Goal: Information Seeking & Learning: Learn about a topic

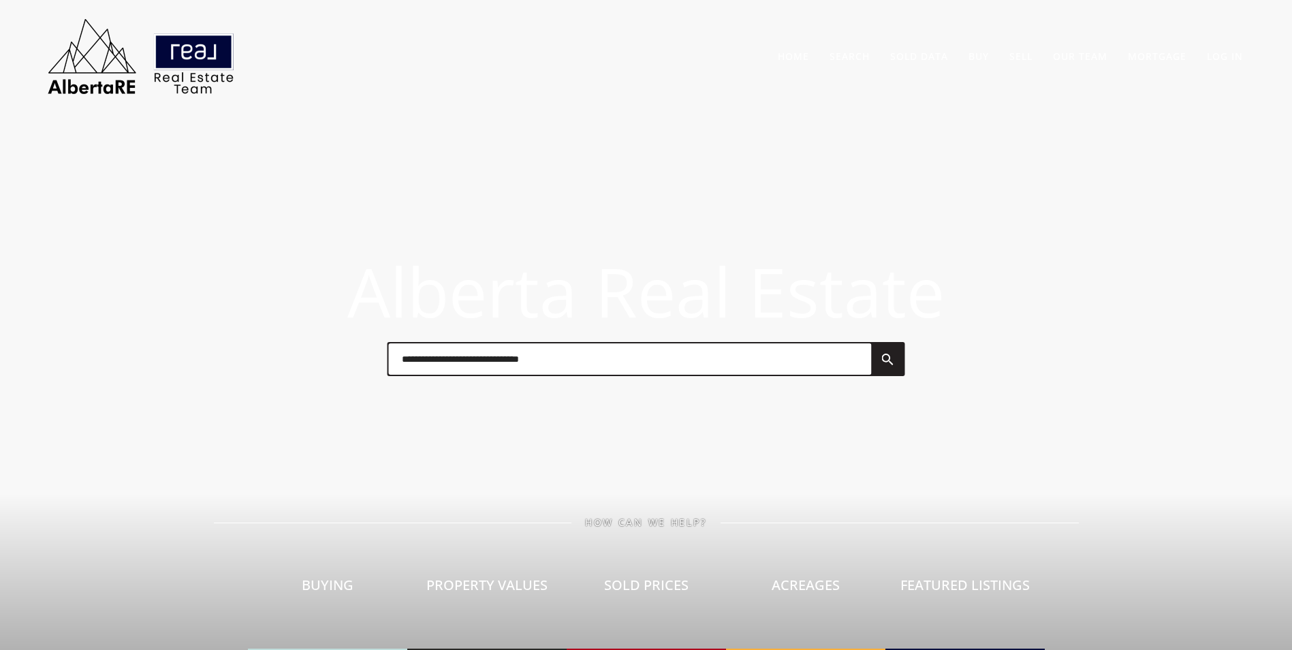
drag, startPoint x: 466, startPoint y: 361, endPoint x: 487, endPoint y: 361, distance: 20.4
click at [467, 361] on input "text" at bounding box center [629, 358] width 483 height 31
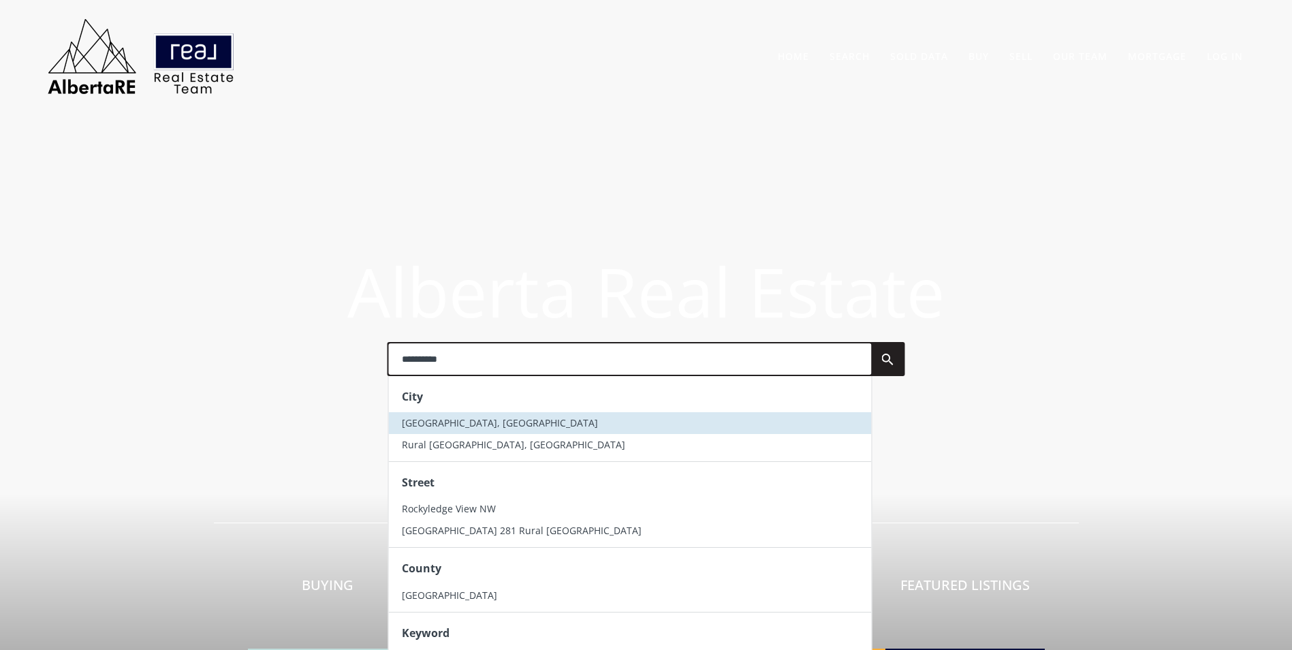
type input "**********"
click at [500, 425] on span "[GEOGRAPHIC_DATA], [GEOGRAPHIC_DATA]" at bounding box center [500, 422] width 196 height 13
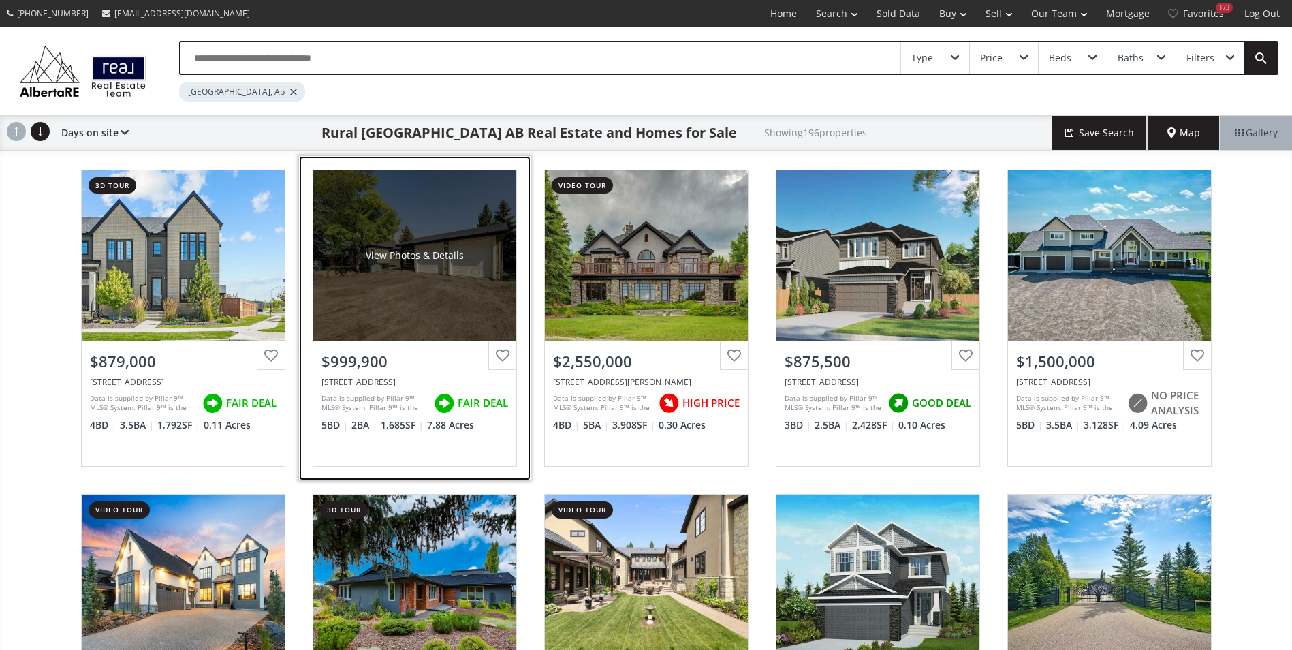
click at [458, 228] on div "View Photos & Details" at bounding box center [414, 255] width 203 height 170
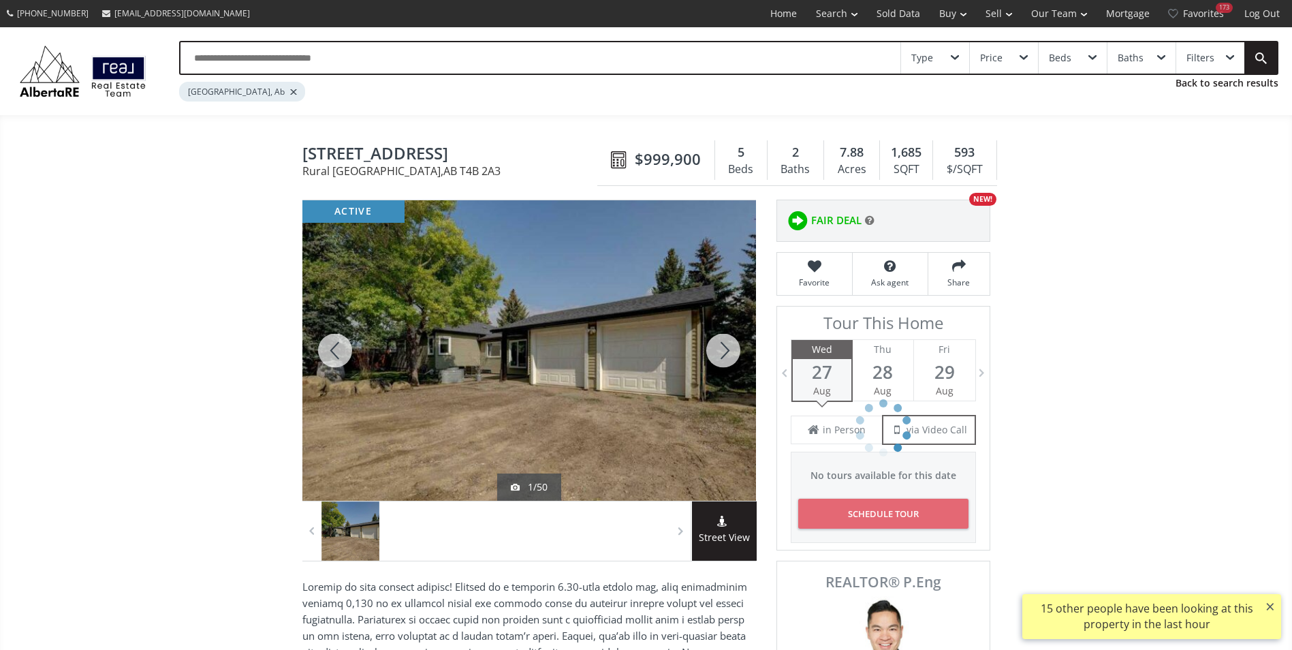
click at [731, 343] on div at bounding box center [723, 350] width 65 height 300
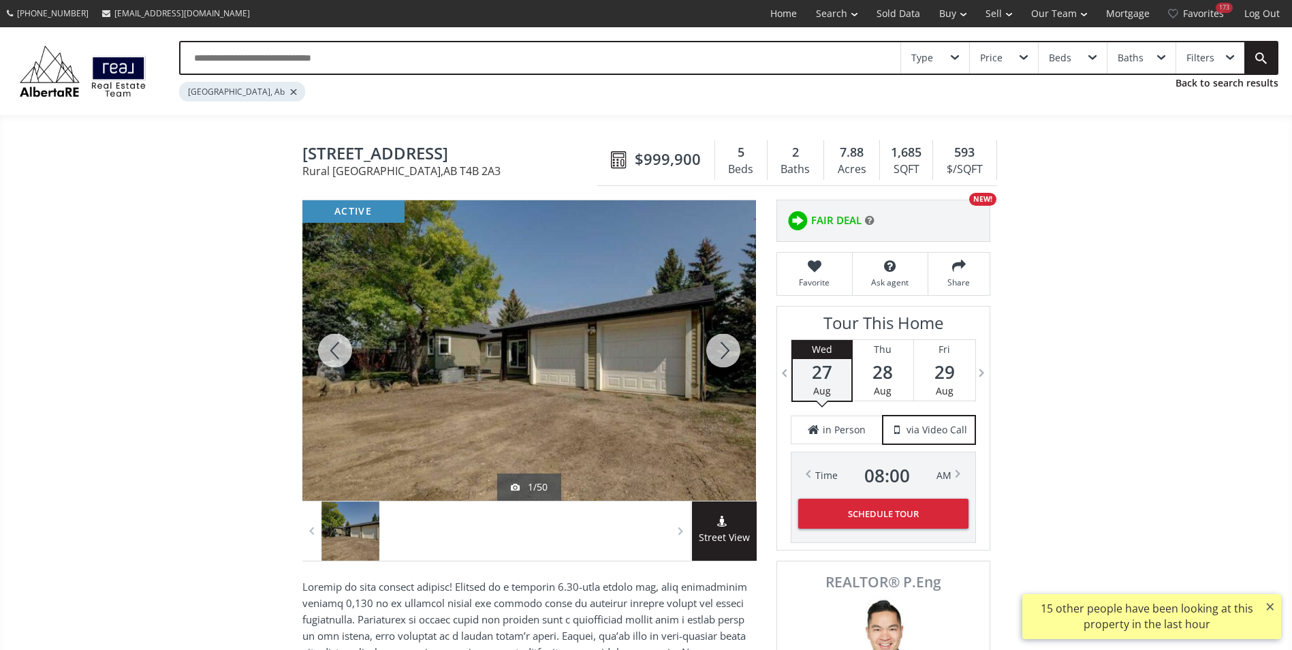
click at [731, 343] on div at bounding box center [723, 350] width 65 height 300
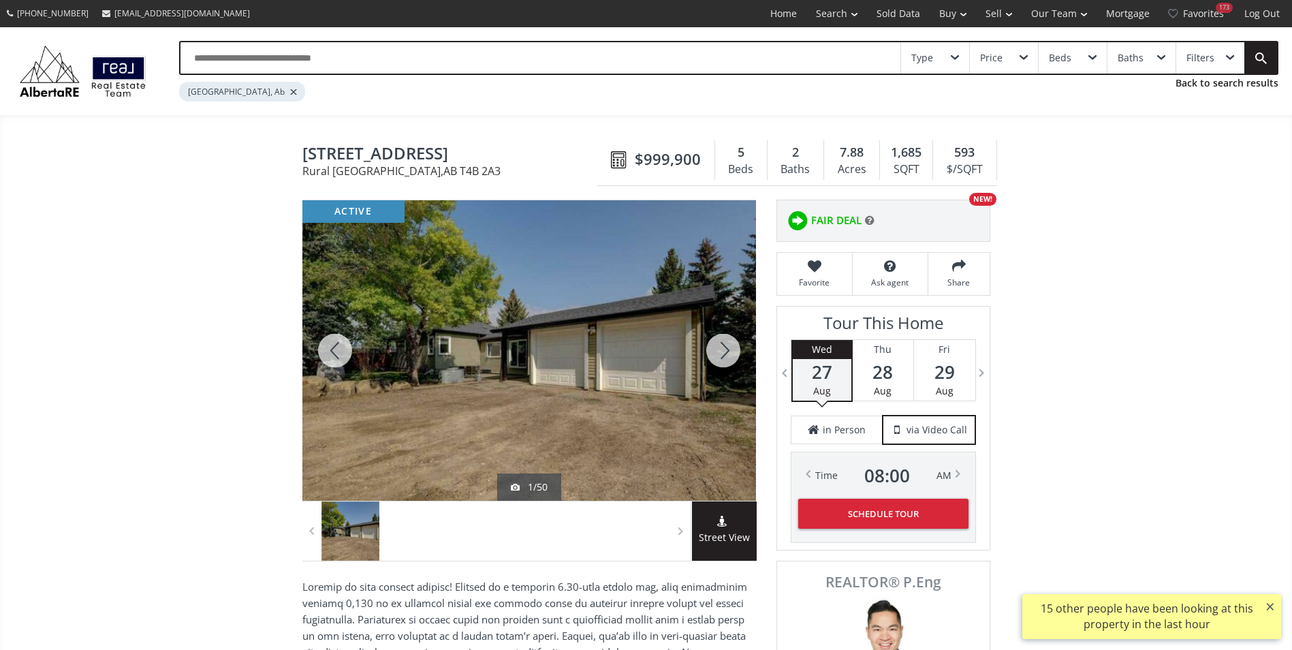
click at [731, 343] on div at bounding box center [723, 350] width 65 height 300
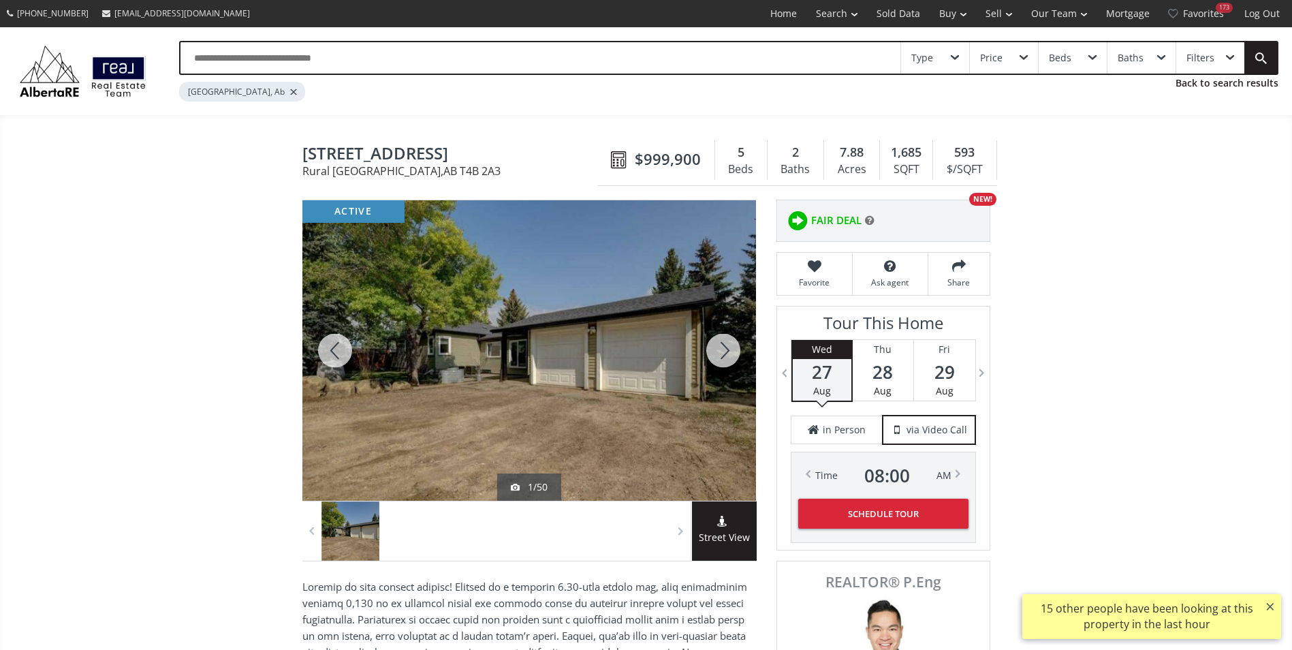
click at [731, 343] on div at bounding box center [723, 350] width 65 height 300
drag, startPoint x: 349, startPoint y: 156, endPoint x: 530, endPoint y: 156, distance: 181.1
drag, startPoint x: 530, startPoint y: 156, endPoint x: 492, endPoint y: 149, distance: 38.1
